Goal: Information Seeking & Learning: Compare options

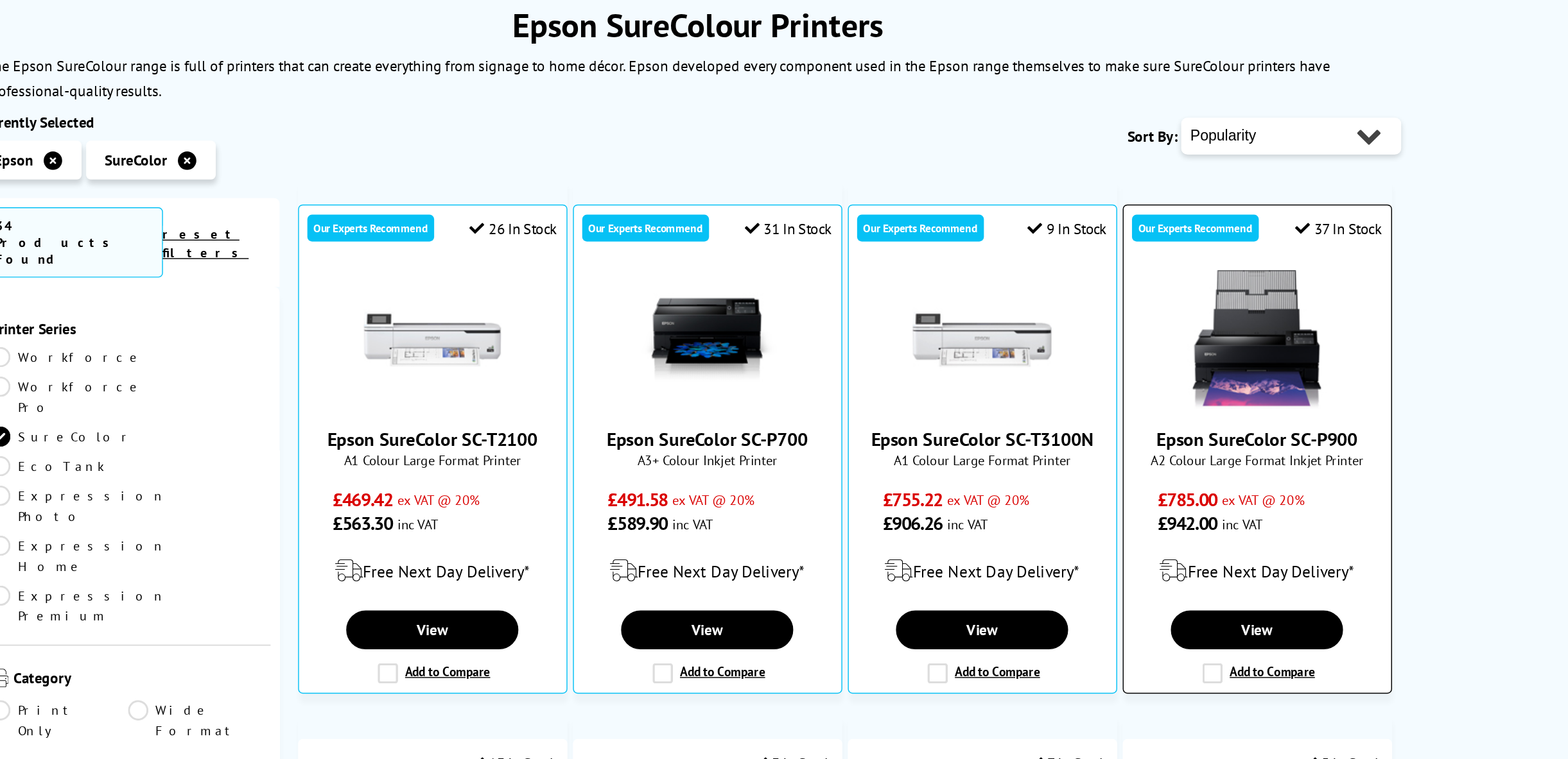
click at [1186, 481] on link "Epson SureColor SC-P900" at bounding box center [1172, 479] width 139 height 17
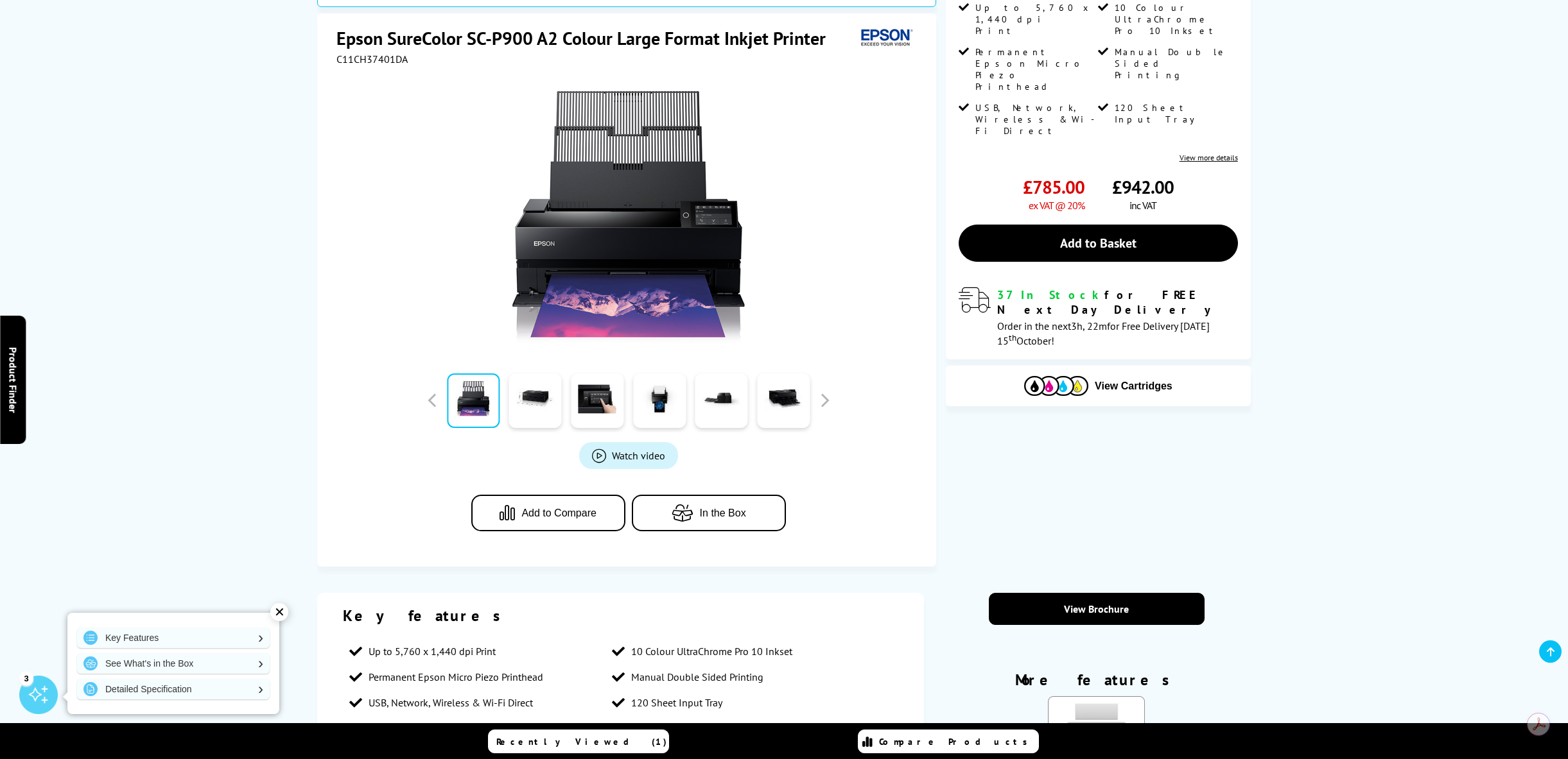
scroll to position [215, 0]
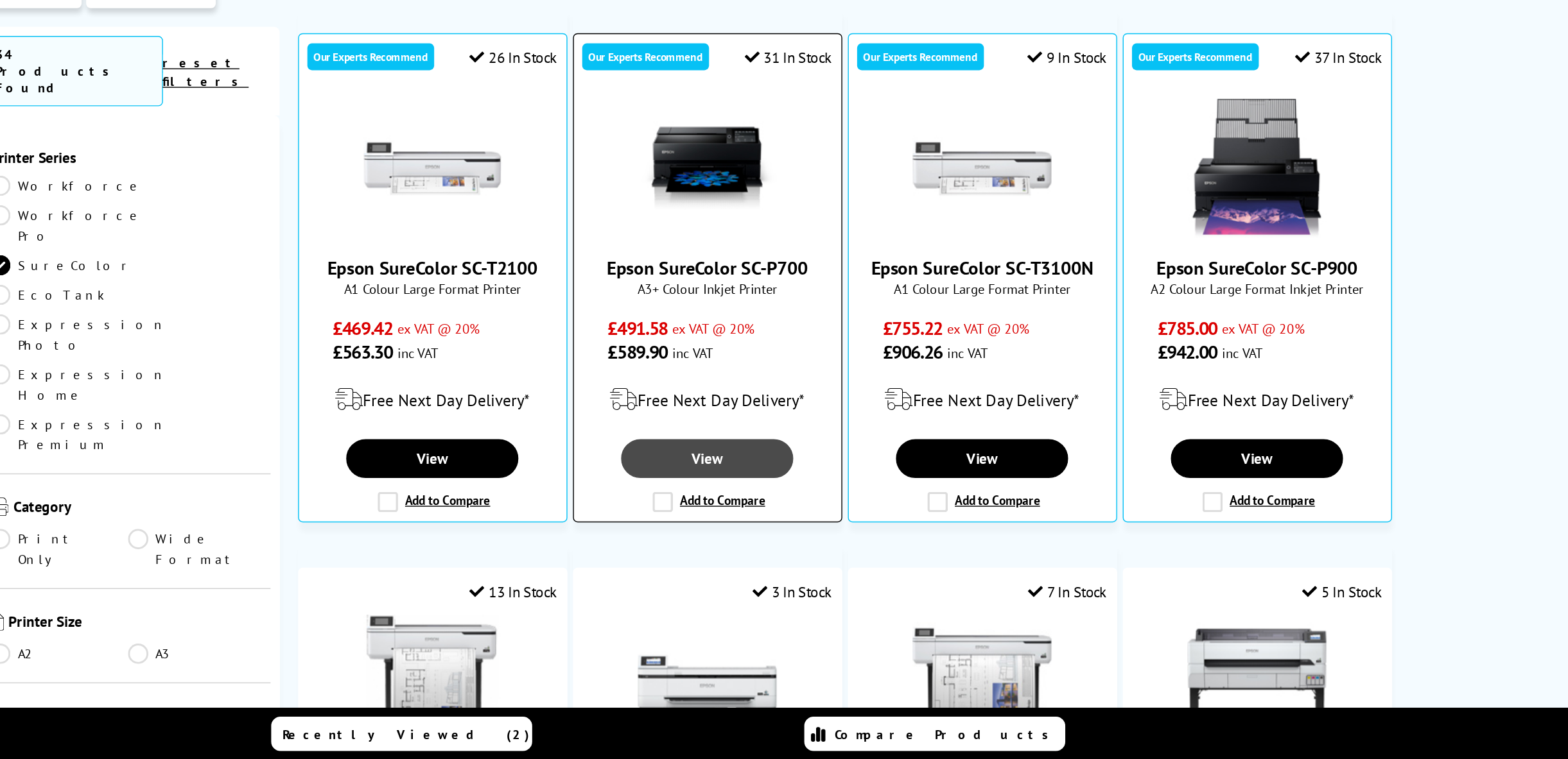
scroll to position [81, 0]
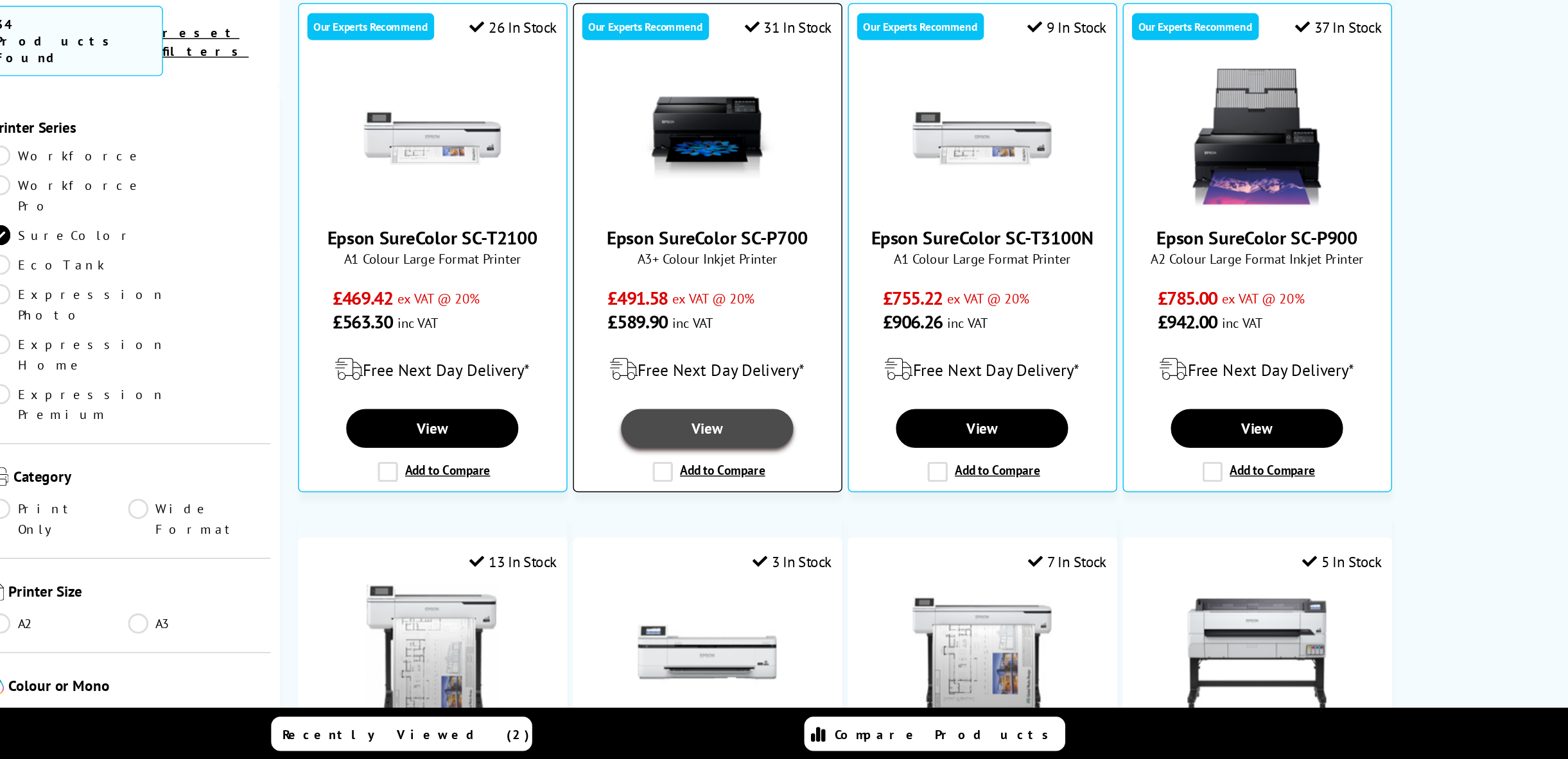
click at [800, 533] on link "View" at bounding box center [790, 530] width 119 height 27
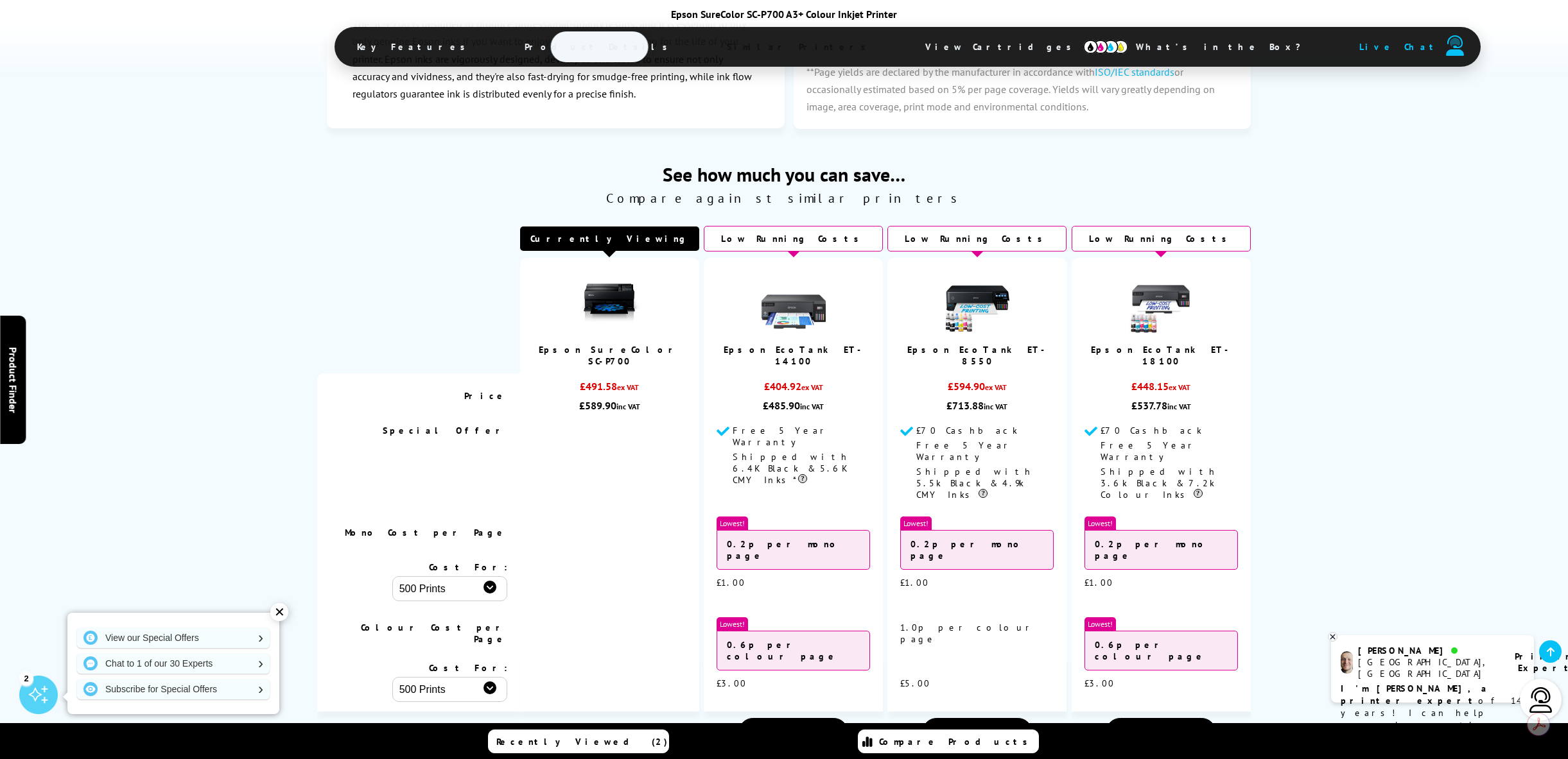
scroll to position [1882, 0]
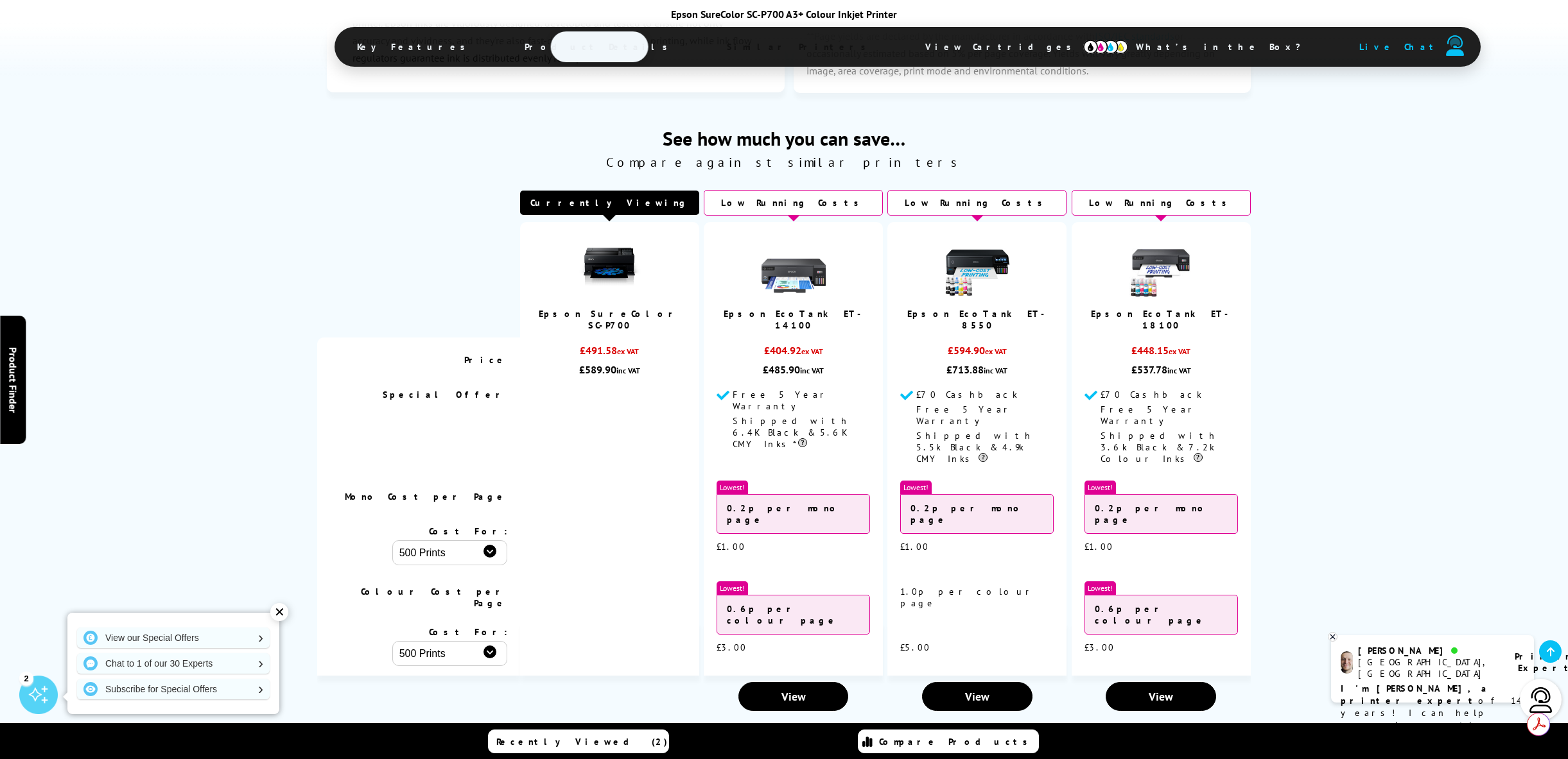
click at [489, 541] on select "500 Prints 1000 Prints 2000 Prints" at bounding box center [450, 553] width 115 height 25
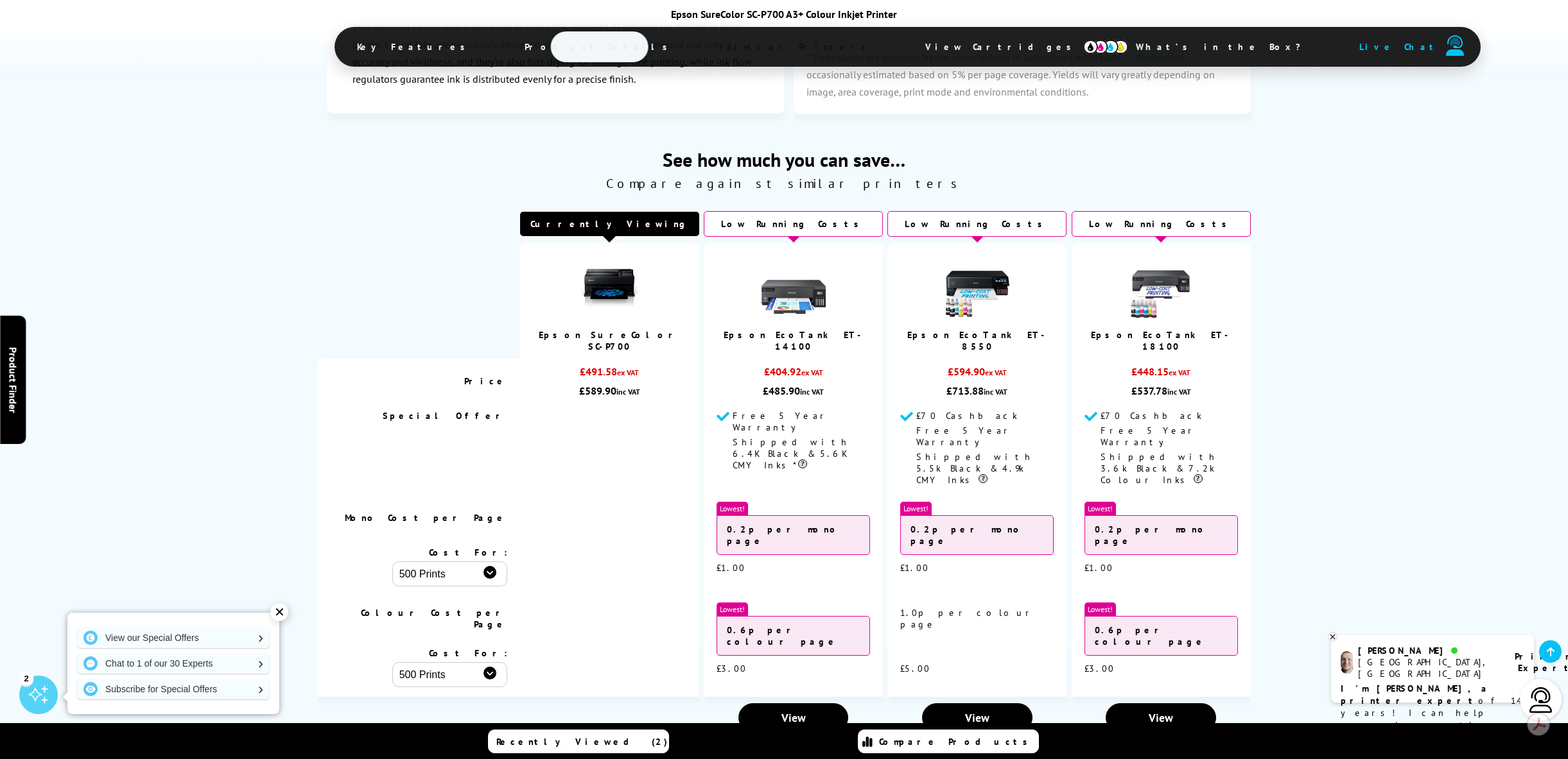
scroll to position [1851, 0]
